Goal: Task Accomplishment & Management: Use online tool/utility

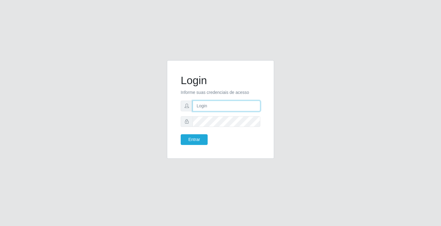
click at [226, 101] on input "text" at bounding box center [227, 106] width 68 height 11
type input "[PERSON_NAME]"
click at [181, 135] on button "Entrar" at bounding box center [194, 140] width 27 height 11
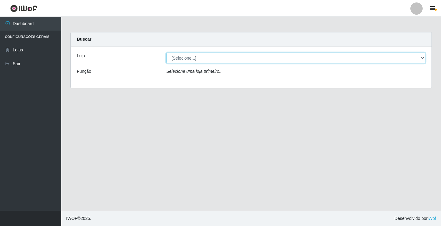
click at [206, 62] on select "[Selecione...] Ideal - Conceição" at bounding box center [295, 58] width 259 height 11
select select "231"
click at [166, 53] on select "[Selecione...] Ideal - Conceição" at bounding box center [295, 58] width 259 height 11
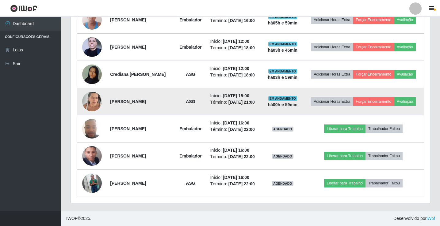
scroll to position [294, 0]
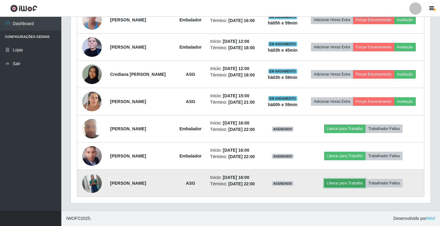
click at [353, 184] on button "Liberar para Trabalho" at bounding box center [344, 183] width 41 height 9
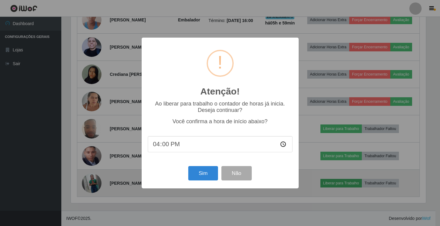
scroll to position [127, 356]
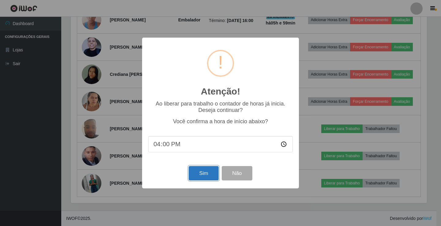
click at [207, 177] on button "Sim" at bounding box center [204, 173] width 30 height 14
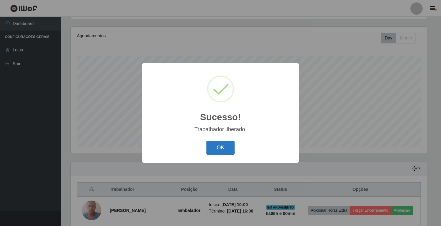
click at [232, 151] on button "OK" at bounding box center [221, 148] width 28 height 14
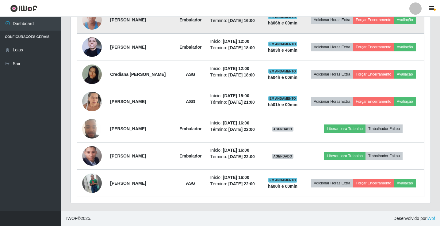
scroll to position [286, 0]
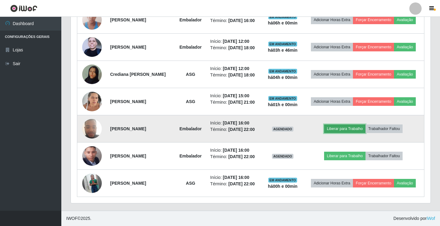
click at [358, 129] on button "Liberar para Trabalho" at bounding box center [344, 129] width 41 height 9
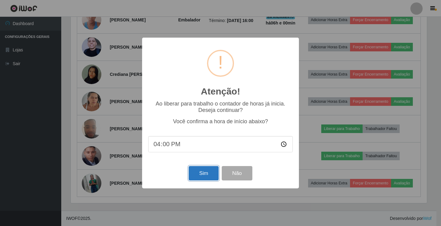
click at [204, 172] on button "Sim" at bounding box center [204, 173] width 30 height 14
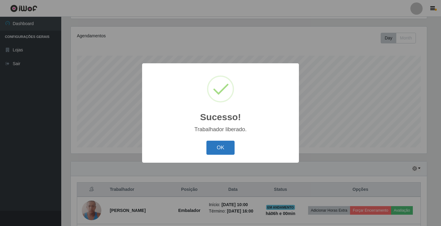
click at [224, 148] on button "OK" at bounding box center [221, 148] width 28 height 14
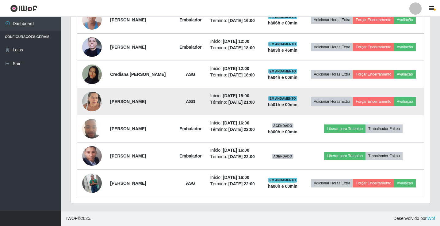
scroll to position [294, 0]
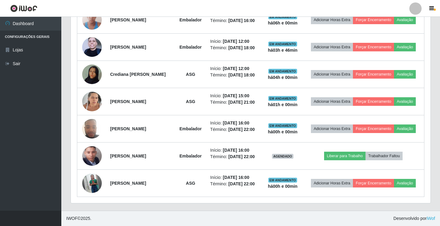
click at [413, 6] on div at bounding box center [415, 8] width 12 height 12
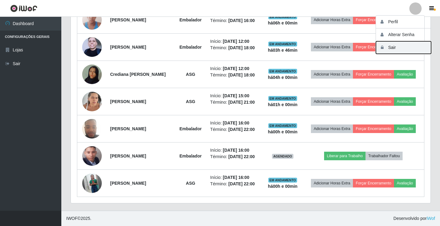
click at [400, 49] on button "Sair" at bounding box center [403, 47] width 55 height 13
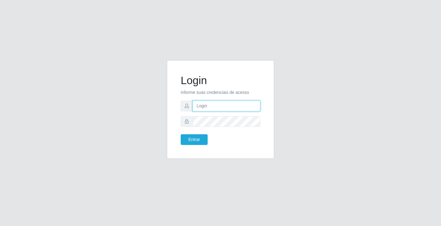
click at [254, 107] on input "text" at bounding box center [227, 106] width 68 height 11
type input "[PERSON_NAME]"
click at [181, 135] on button "Entrar" at bounding box center [194, 140] width 27 height 11
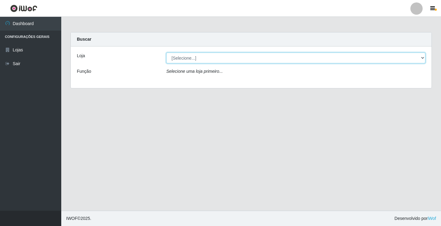
click at [193, 60] on select "[Selecione...] Ideal - Conceição" at bounding box center [295, 58] width 259 height 11
select select "231"
click at [166, 53] on select "[Selecione...] Ideal - Conceição" at bounding box center [295, 58] width 259 height 11
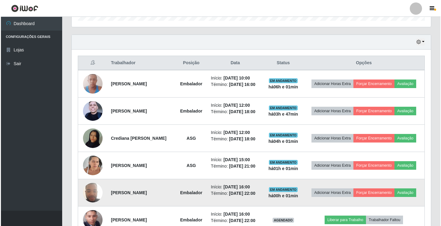
scroll to position [172, 0]
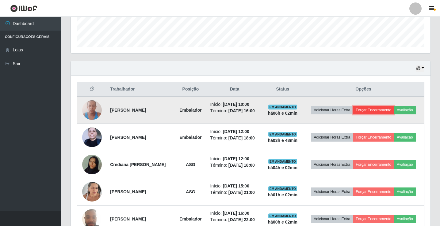
click at [394, 109] on button "Forçar Encerramento" at bounding box center [373, 110] width 41 height 9
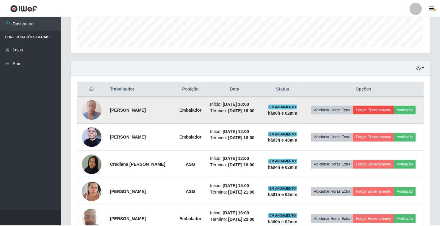
scroll to position [127, 356]
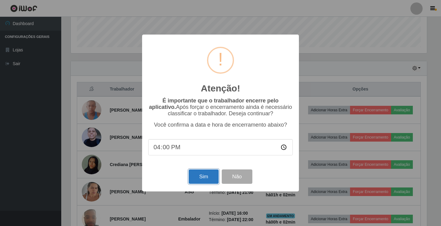
click at [206, 181] on button "Sim" at bounding box center [204, 177] width 30 height 14
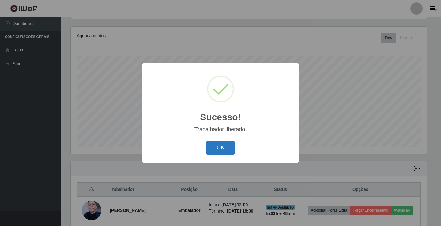
click at [220, 150] on button "OK" at bounding box center [221, 148] width 28 height 14
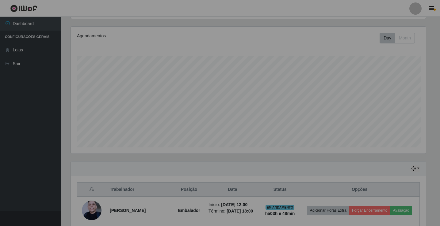
scroll to position [127, 359]
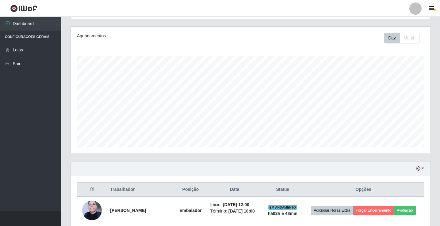
click at [414, 10] on div at bounding box center [415, 8] width 12 height 12
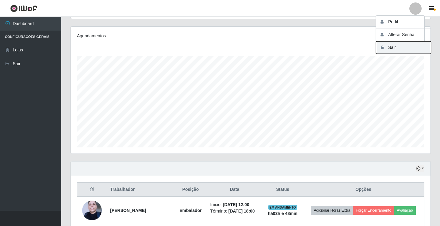
click at [398, 49] on button "Sair" at bounding box center [403, 47] width 55 height 13
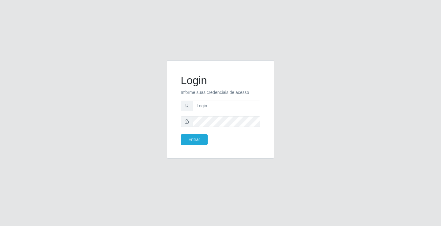
click at [114, 71] on div "Login Informe suas credenciais de acesso Entrar" at bounding box center [220, 113] width 349 height 106
click at [218, 103] on input "text" at bounding box center [227, 106] width 68 height 11
type input "zivaneide@ideal"
click at [181, 135] on button "Entrar" at bounding box center [194, 140] width 27 height 11
click at [198, 140] on button "Entrar" at bounding box center [194, 140] width 27 height 11
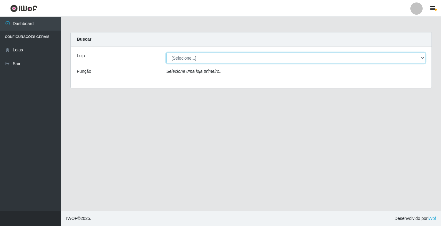
click at [423, 57] on select "[Selecione...] Ideal - Conceição" at bounding box center [295, 58] width 259 height 11
select select "231"
click at [166, 53] on select "[Selecione...] Ideal - Conceição" at bounding box center [295, 58] width 259 height 11
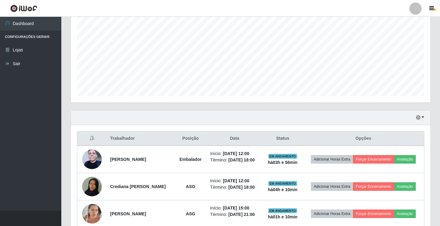
scroll to position [263, 0]
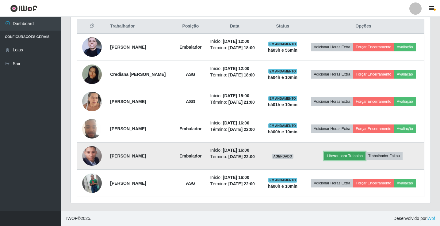
click at [350, 152] on button "Liberar para Trabalho" at bounding box center [344, 156] width 41 height 9
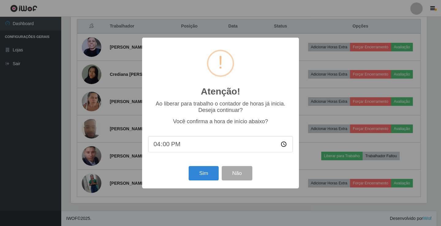
click at [165, 147] on input "16:00" at bounding box center [220, 144] width 145 height 16
type input "16:10"
click at [198, 176] on button "Sim" at bounding box center [204, 173] width 30 height 14
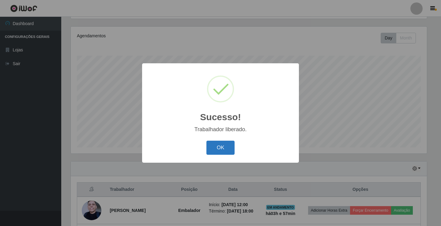
click at [223, 148] on button "OK" at bounding box center [221, 148] width 28 height 14
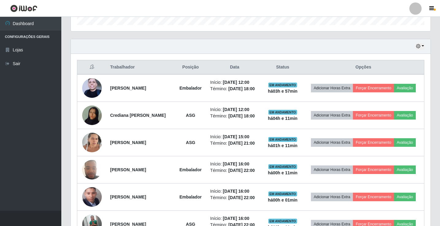
scroll to position [263, 0]
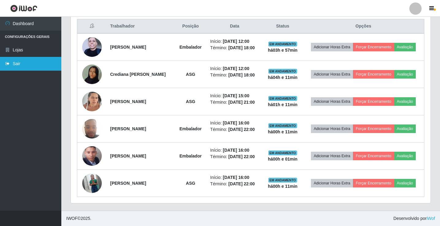
click at [12, 68] on link "Sair" at bounding box center [30, 64] width 61 height 14
